Goal: Task Accomplishment & Management: Manage account settings

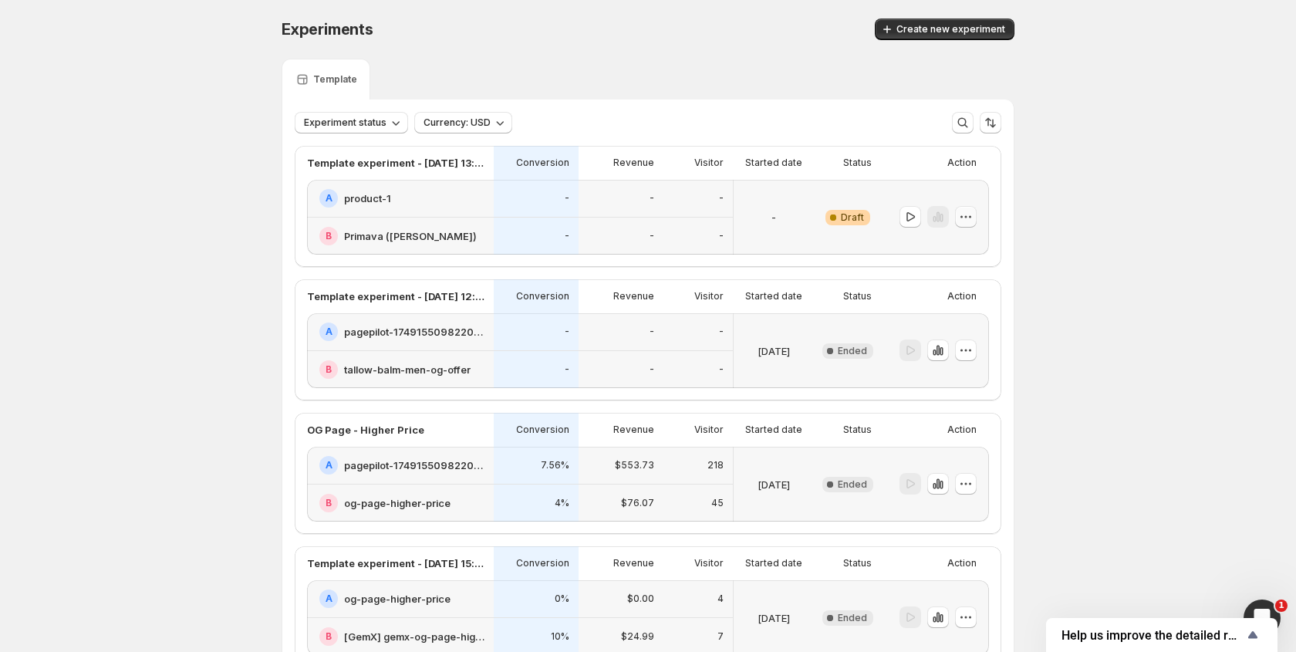
click at [959, 219] on icon "button" at bounding box center [965, 216] width 15 height 15
click at [945, 331] on span "Delete" at bounding box center [954, 328] width 31 height 12
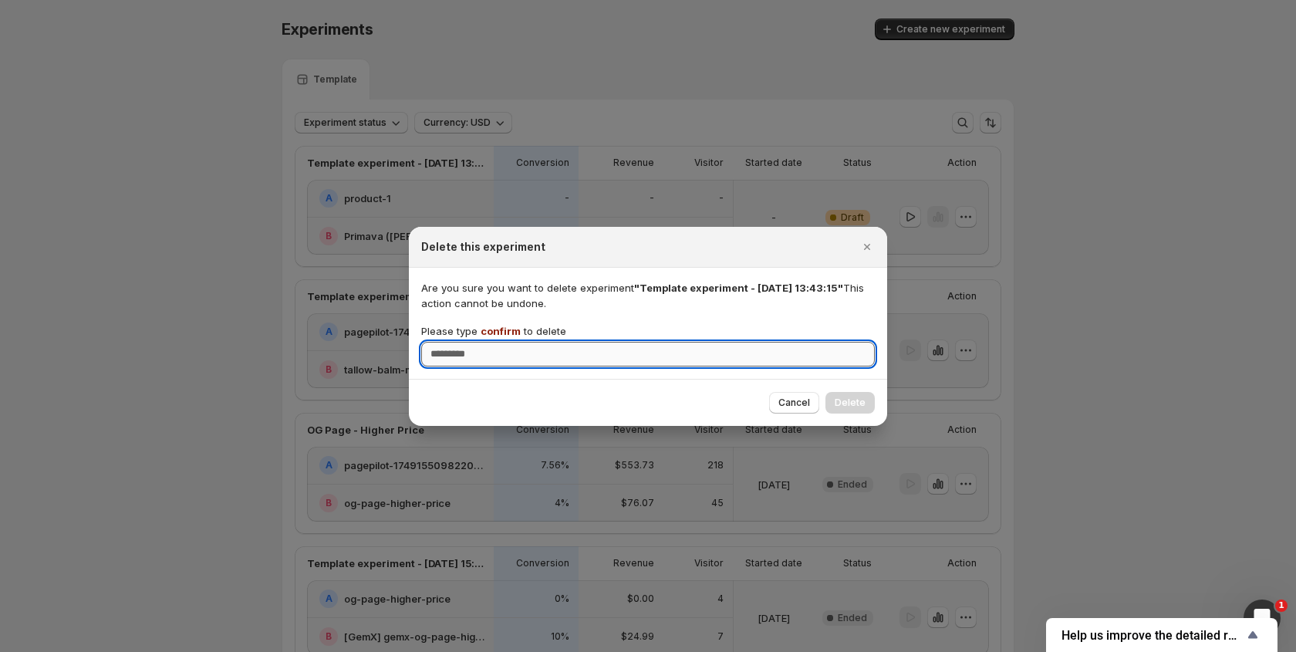
click at [641, 357] on input "Please type confirm to delete" at bounding box center [647, 354] width 453 height 25
type input "*******"
